Goal: Task Accomplishment & Management: Manage account settings

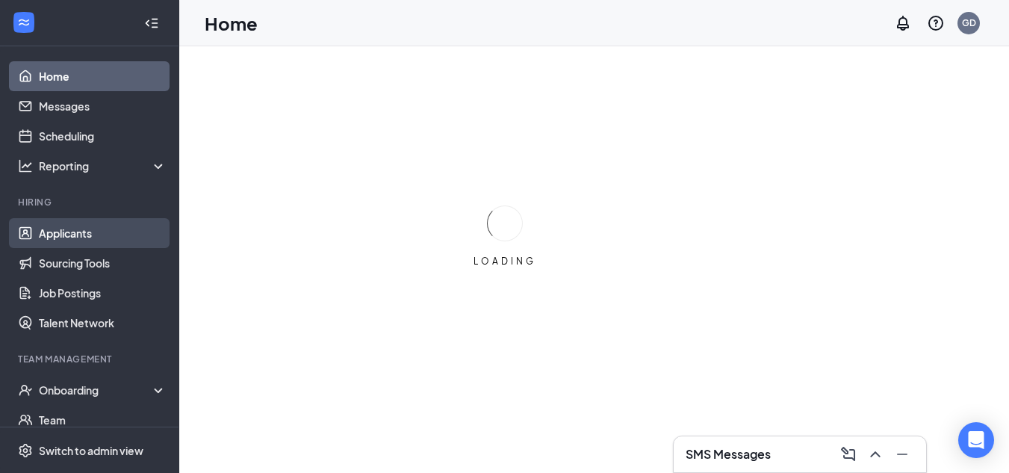
click at [68, 235] on link "Applicants" at bounding box center [103, 233] width 128 height 30
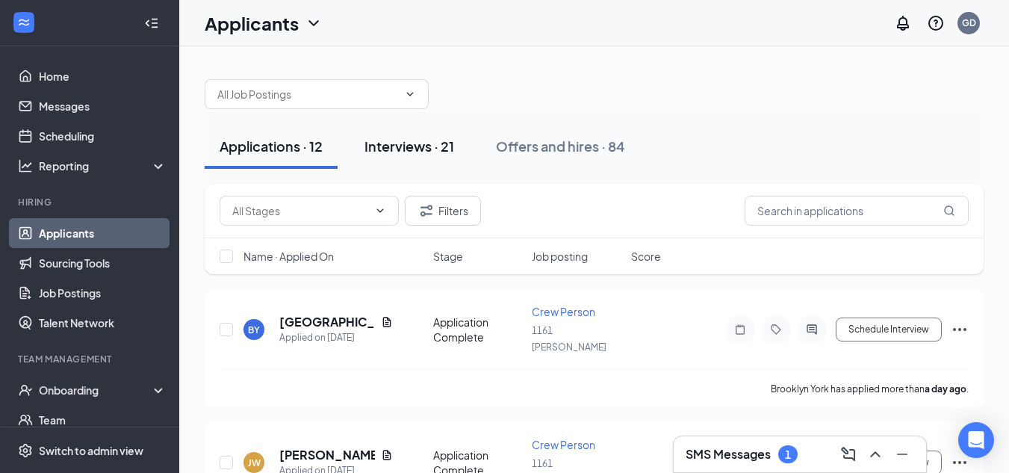
click at [404, 145] on div "Interviews · 21" at bounding box center [409, 146] width 90 height 19
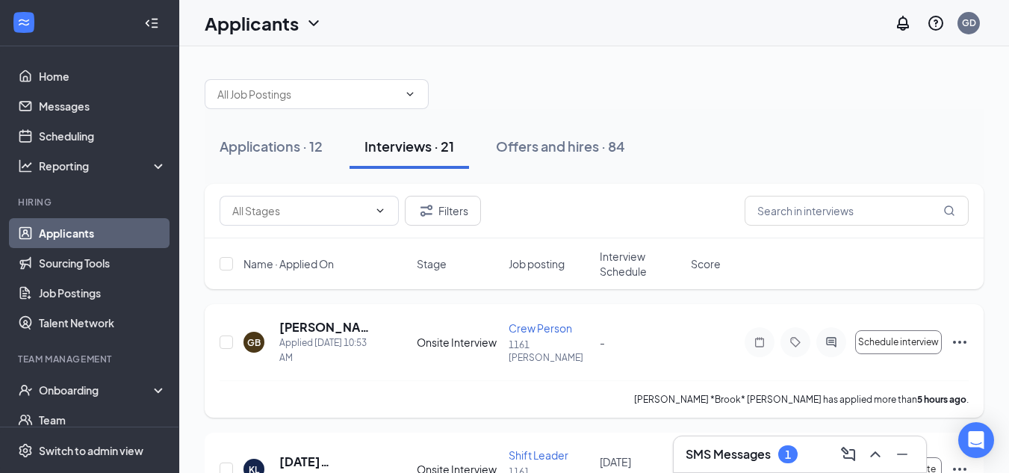
click at [965, 343] on icon "Ellipses" at bounding box center [959, 342] width 13 height 3
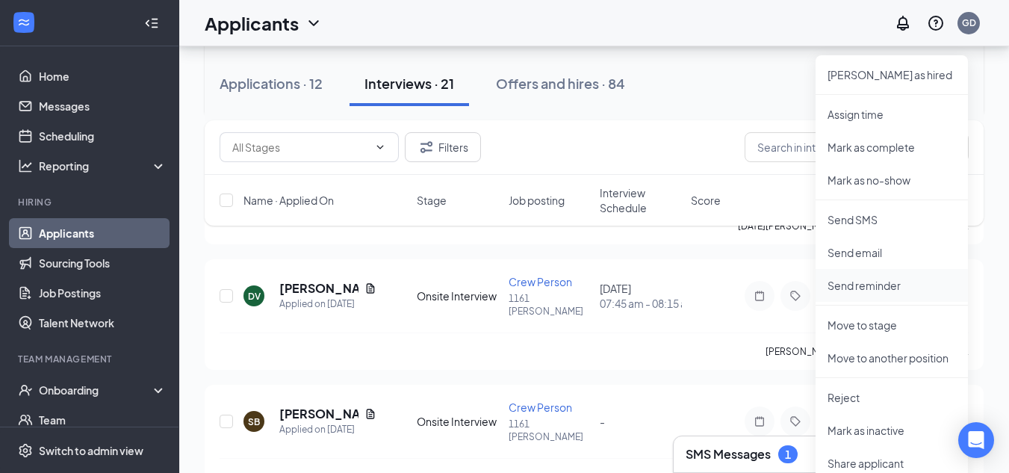
scroll to position [373, 0]
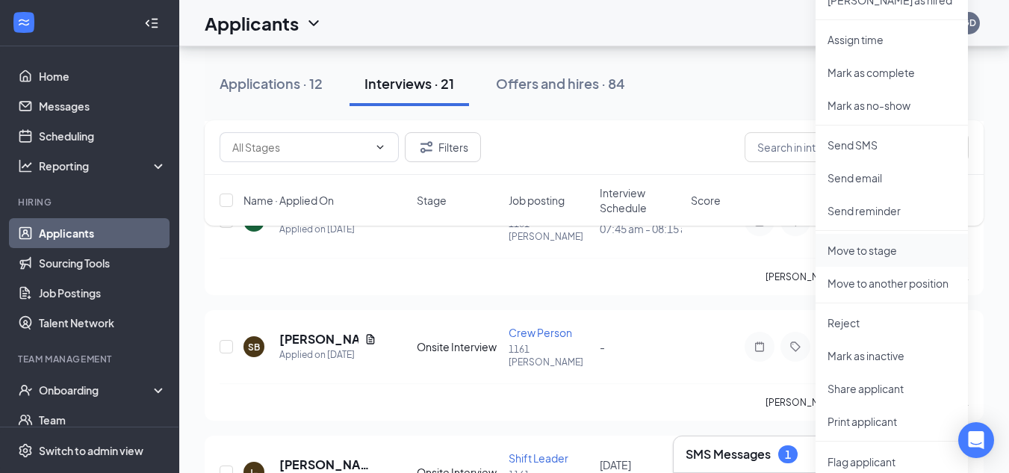
click at [869, 253] on p "Move to stage" at bounding box center [892, 250] width 128 height 15
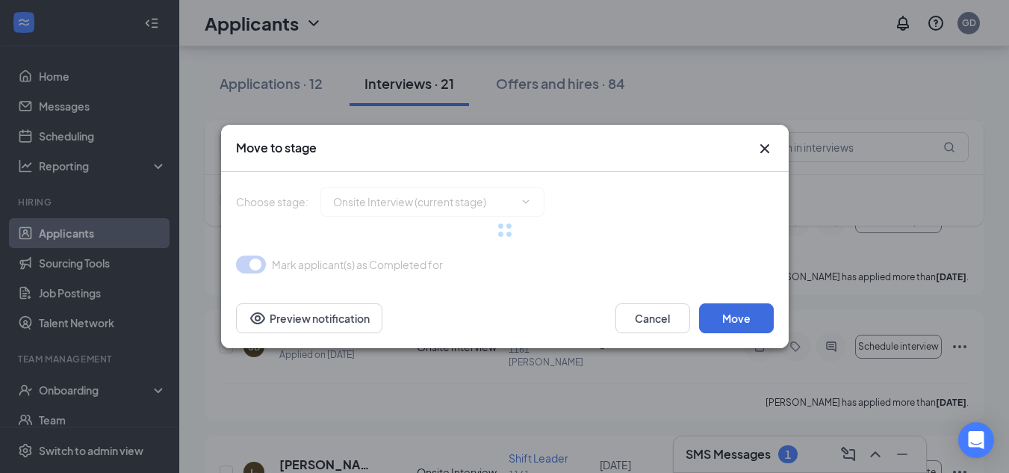
type input "Background Check (next stage)"
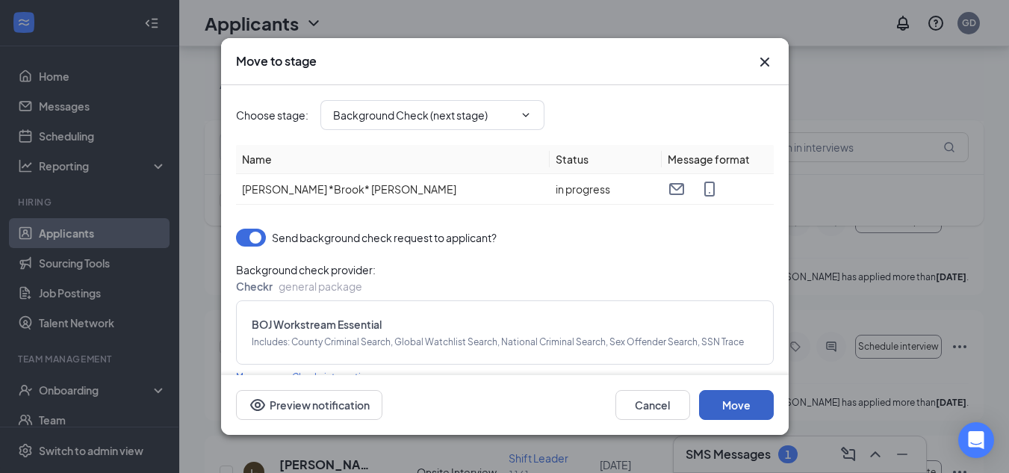
click at [755, 412] on button "Move" at bounding box center [736, 405] width 75 height 30
click at [340, 190] on span "[PERSON_NAME] *Brook* [PERSON_NAME]" at bounding box center [349, 188] width 214 height 13
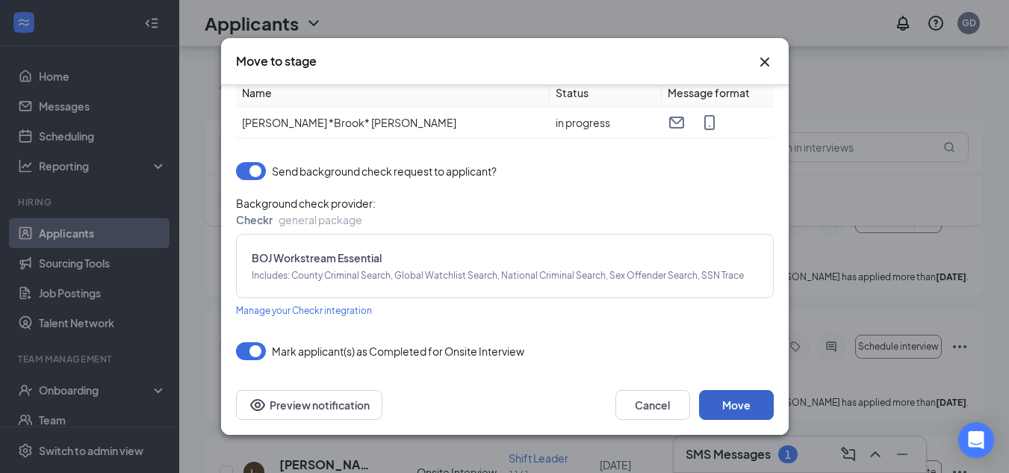
click at [716, 403] on button "Move" at bounding box center [736, 405] width 75 height 30
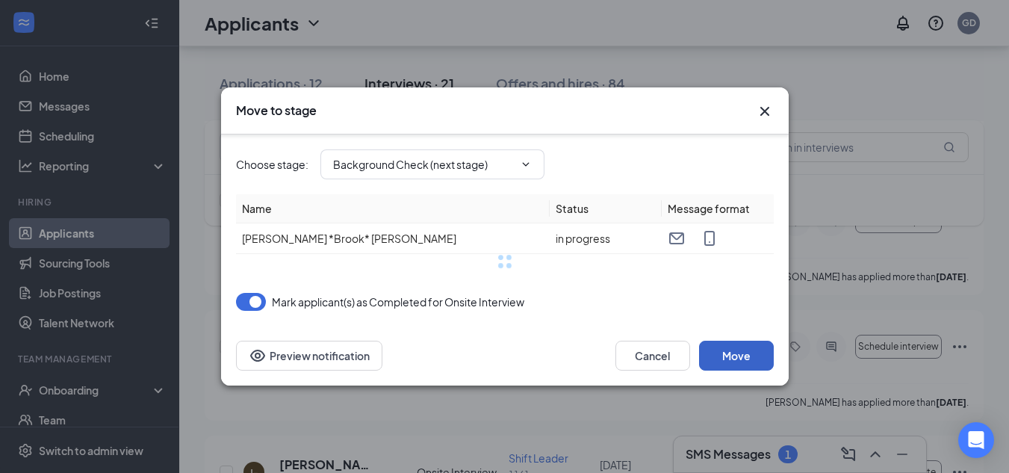
scroll to position [0, 0]
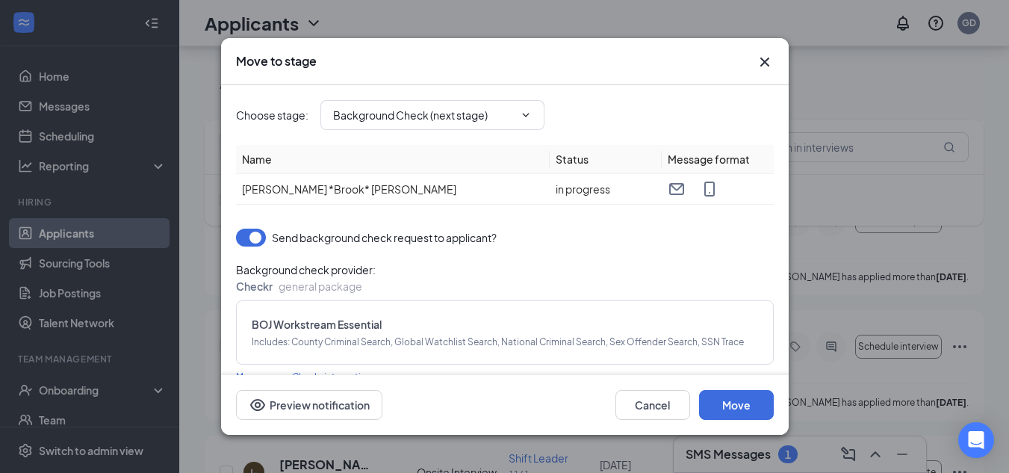
click at [766, 57] on icon "Cross" at bounding box center [765, 62] width 18 height 18
